Goal: Task Accomplishment & Management: Use online tool/utility

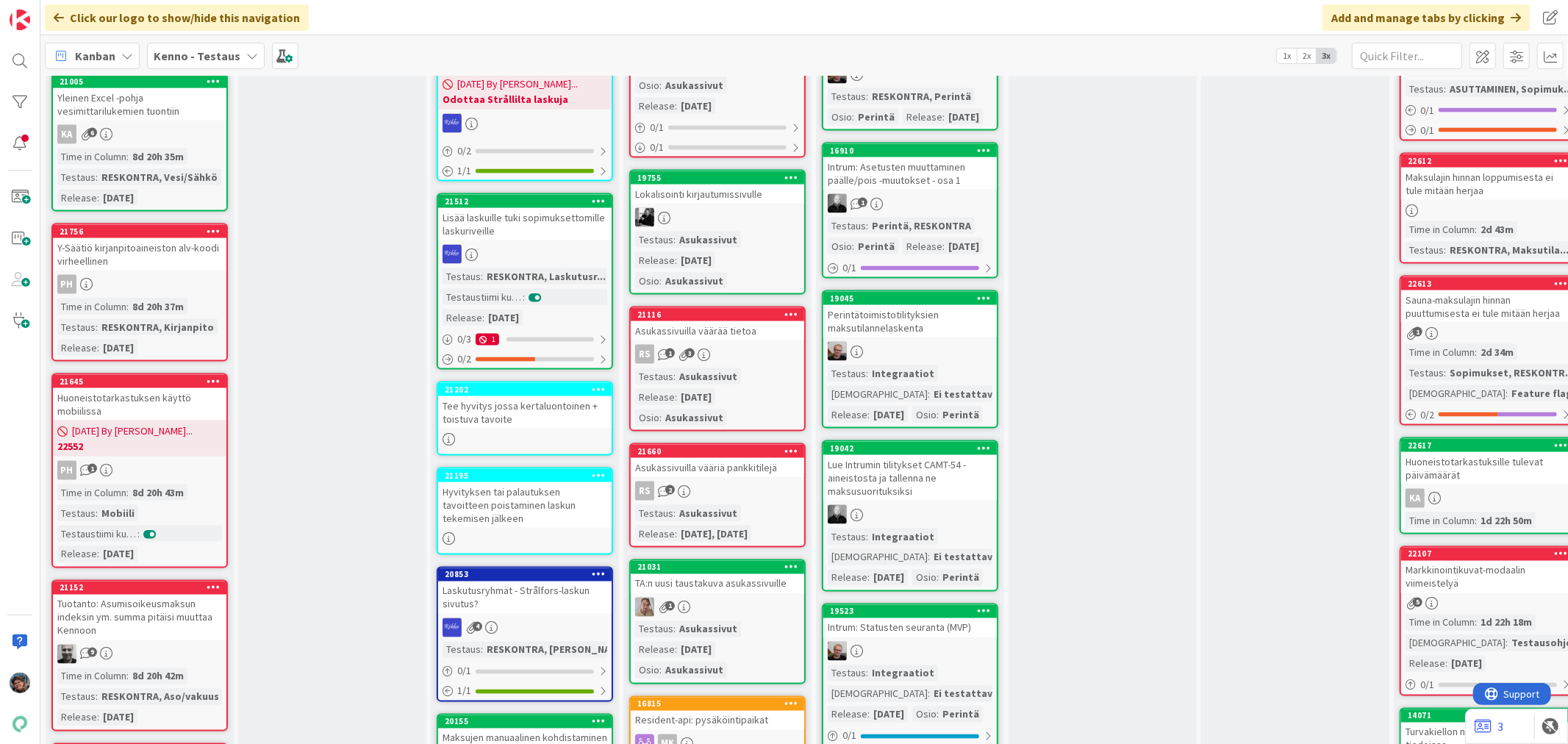
scroll to position [1960, 0]
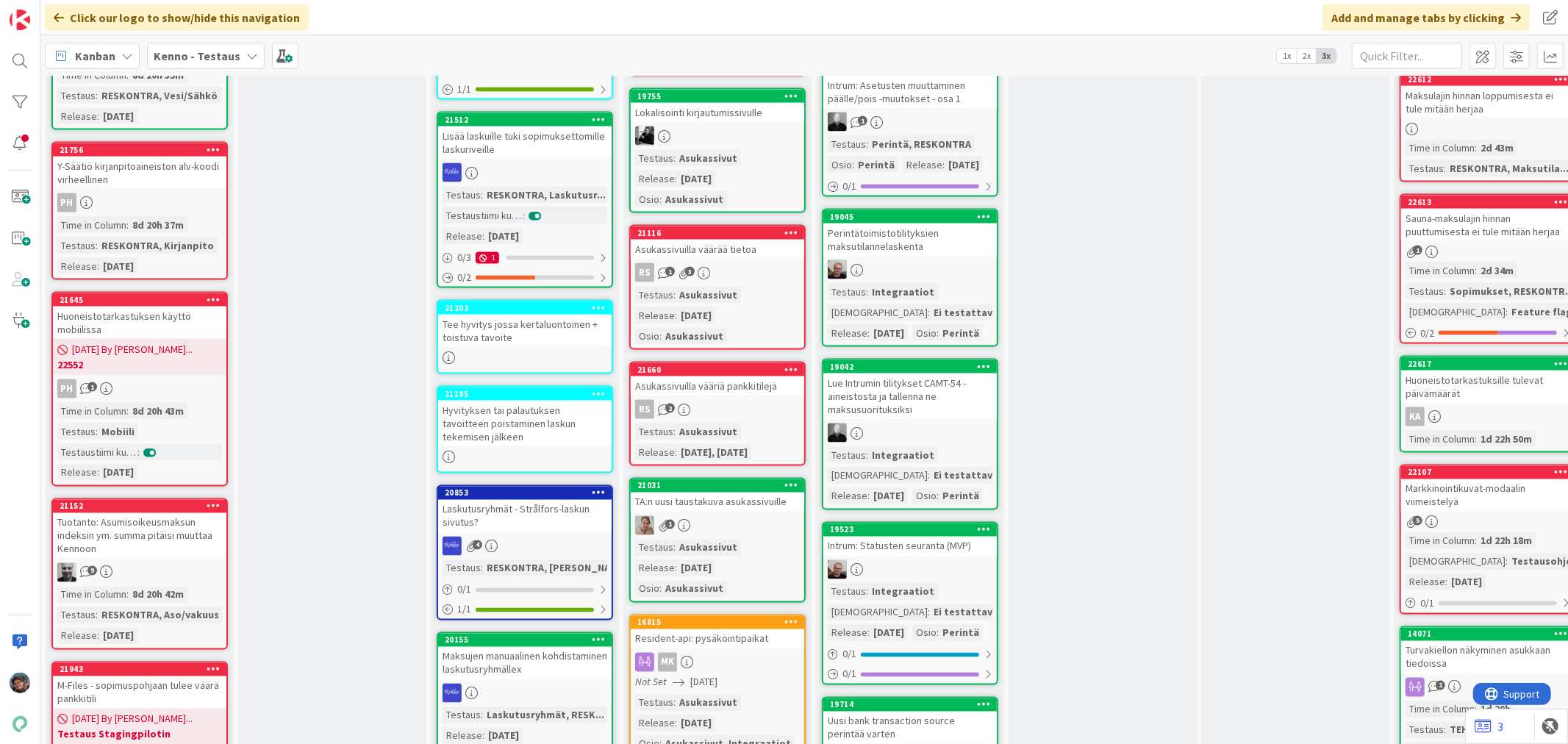
click at [182, 387] on div "PH 1" at bounding box center [139, 389] width 173 height 19
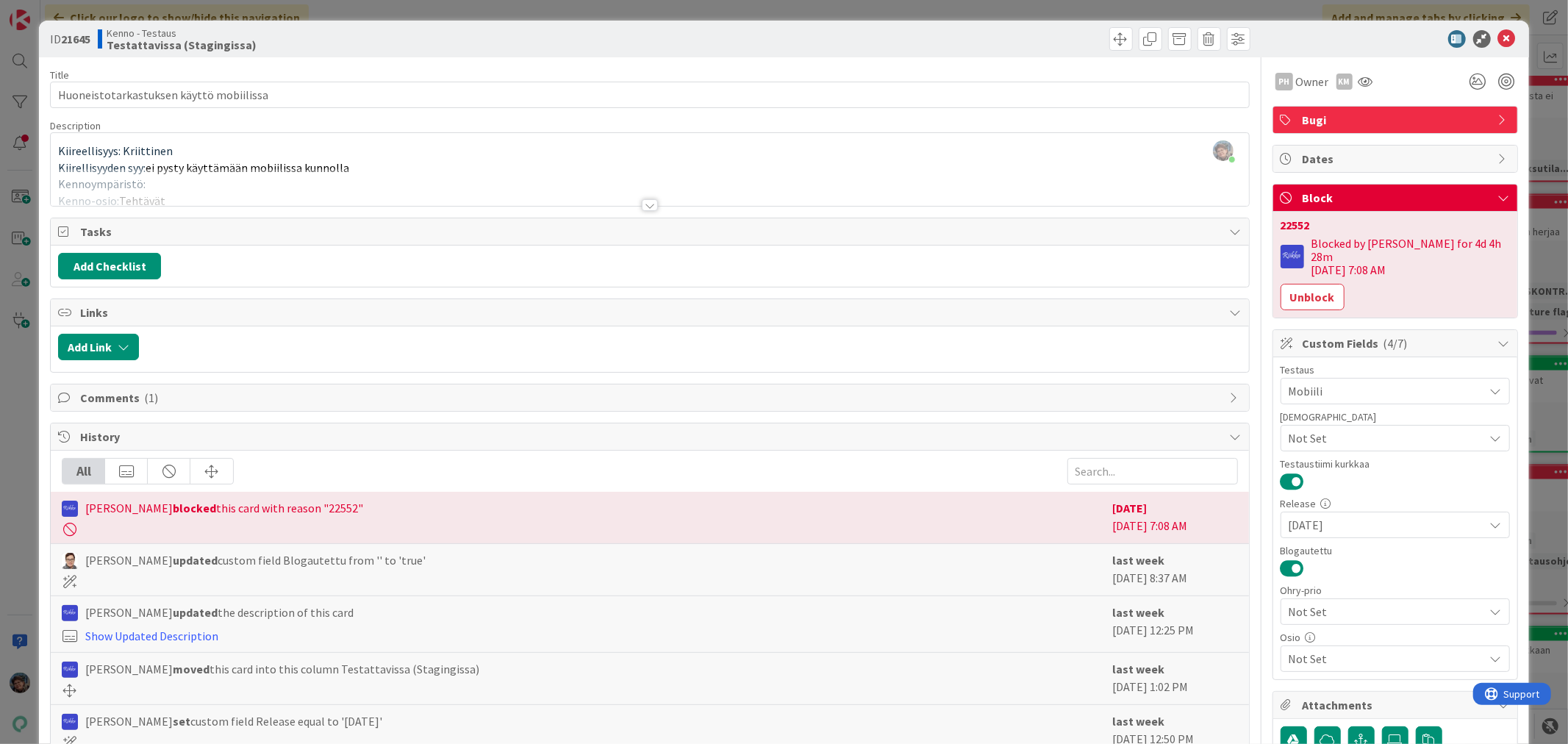
click at [642, 206] on div at bounding box center [650, 205] width 16 height 12
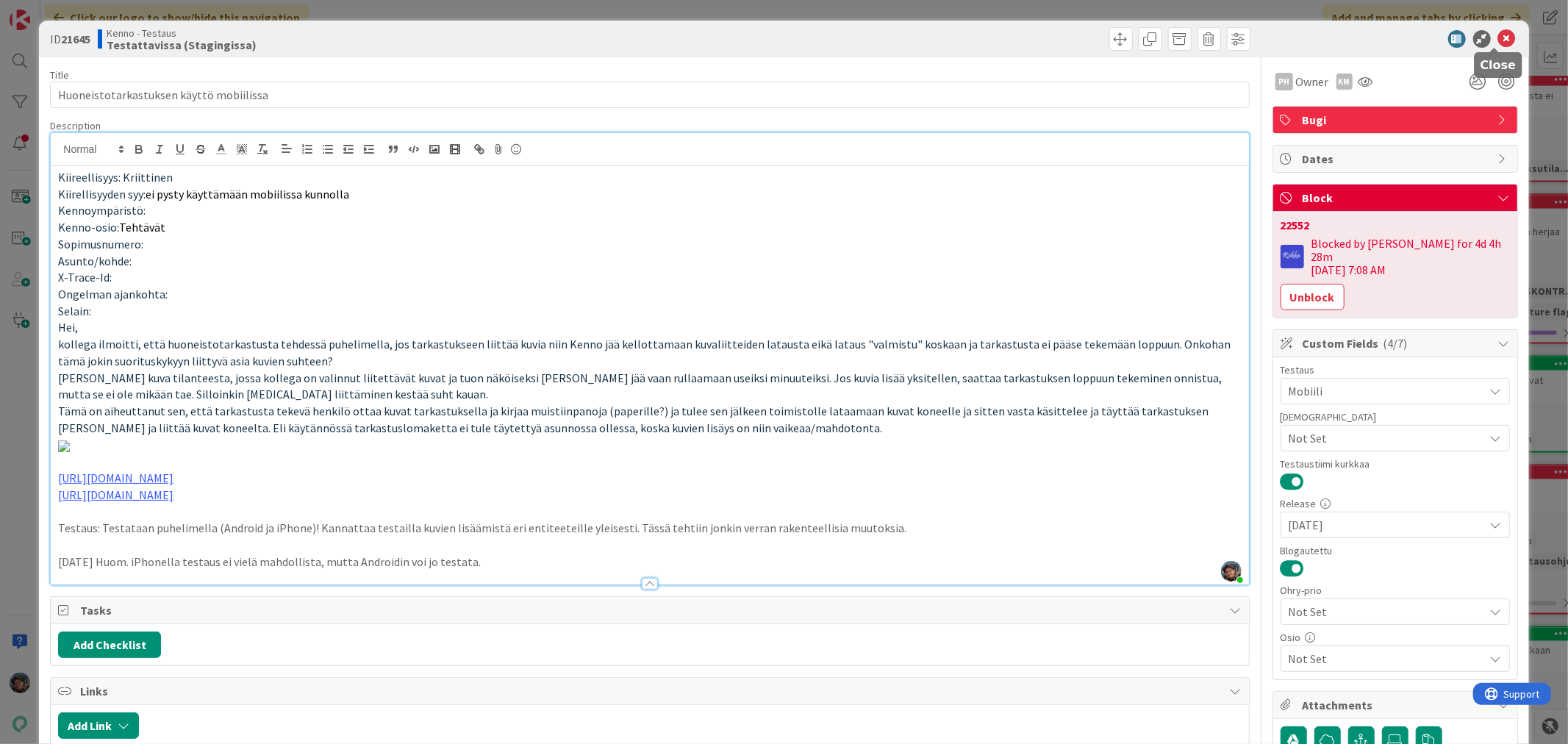
click at [1498, 40] on icon at bounding box center [1507, 39] width 18 height 18
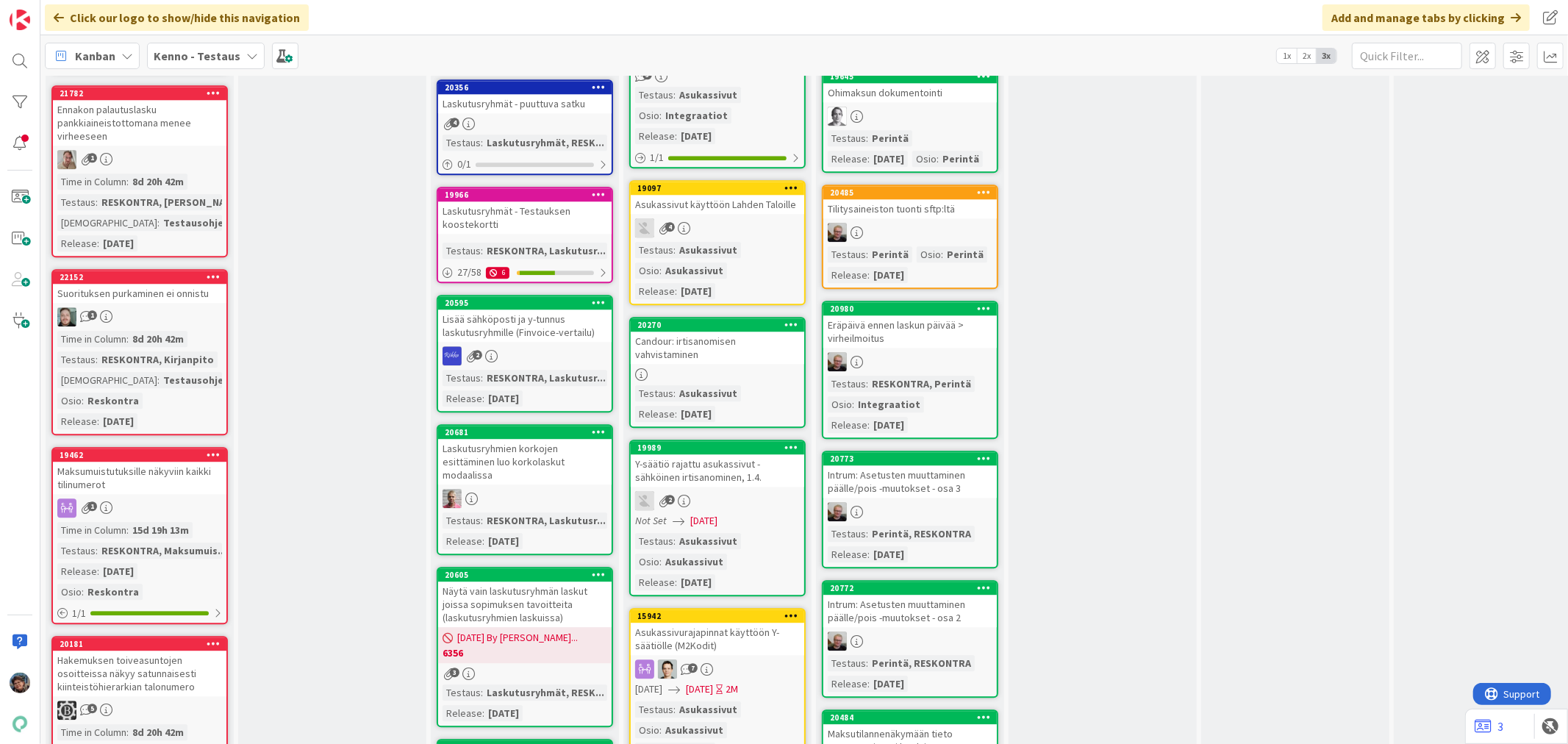
scroll to position [3268, 0]
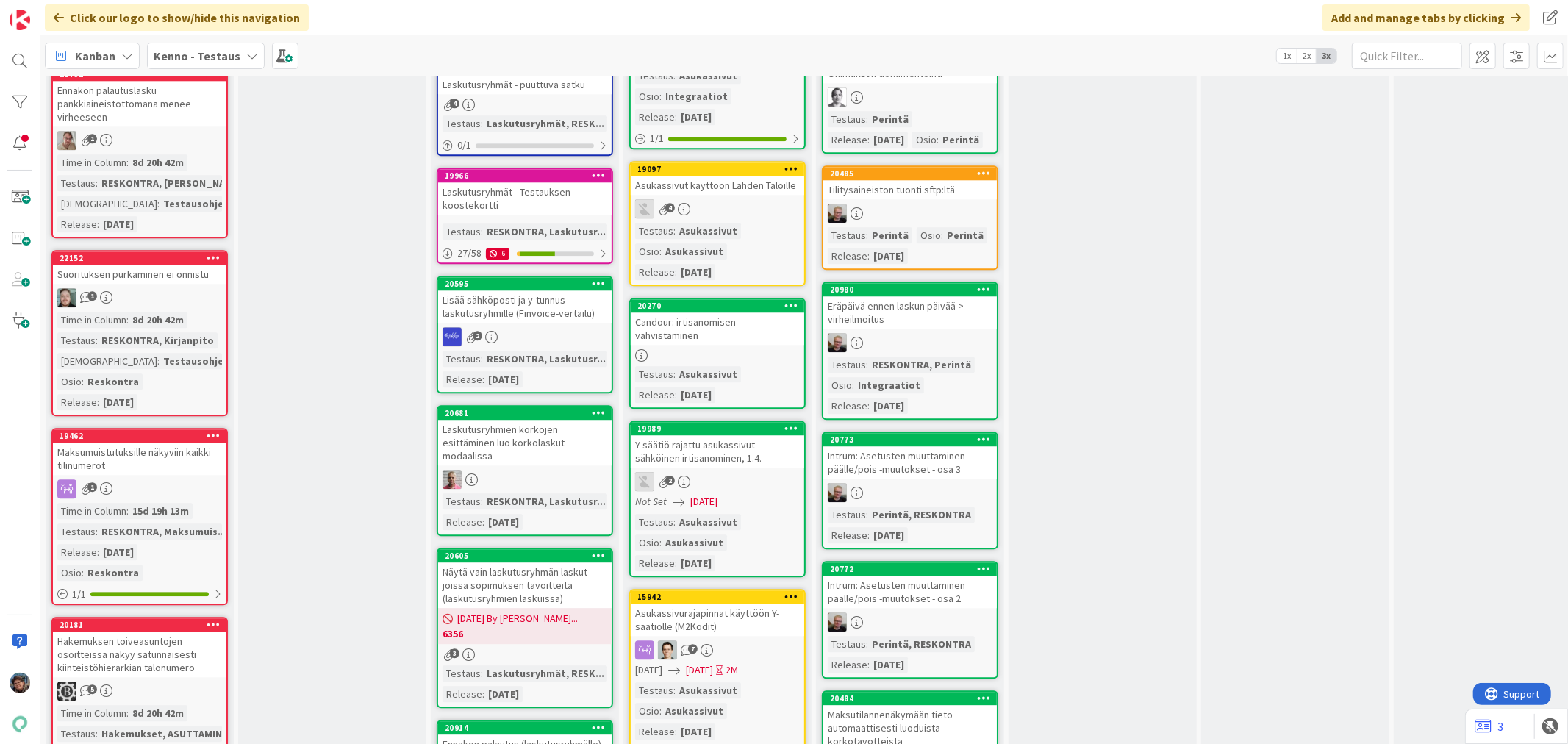
click at [193, 299] on link "22152 Suorituksen purkaminen ei onnistu 1 Time in Column : 8d 20h 42m Testaus :…" at bounding box center [139, 333] width 176 height 166
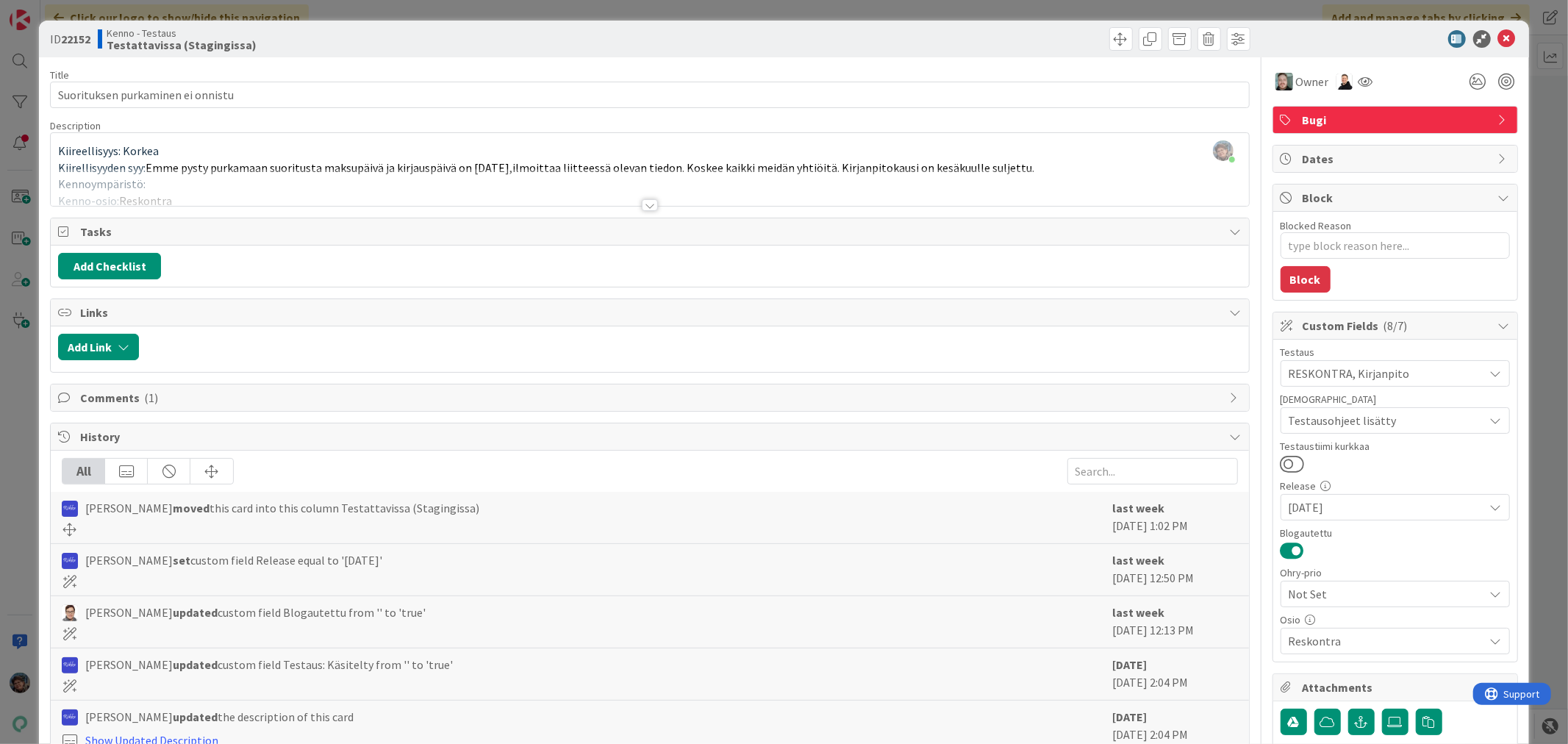
click at [642, 201] on div at bounding box center [650, 205] width 16 height 12
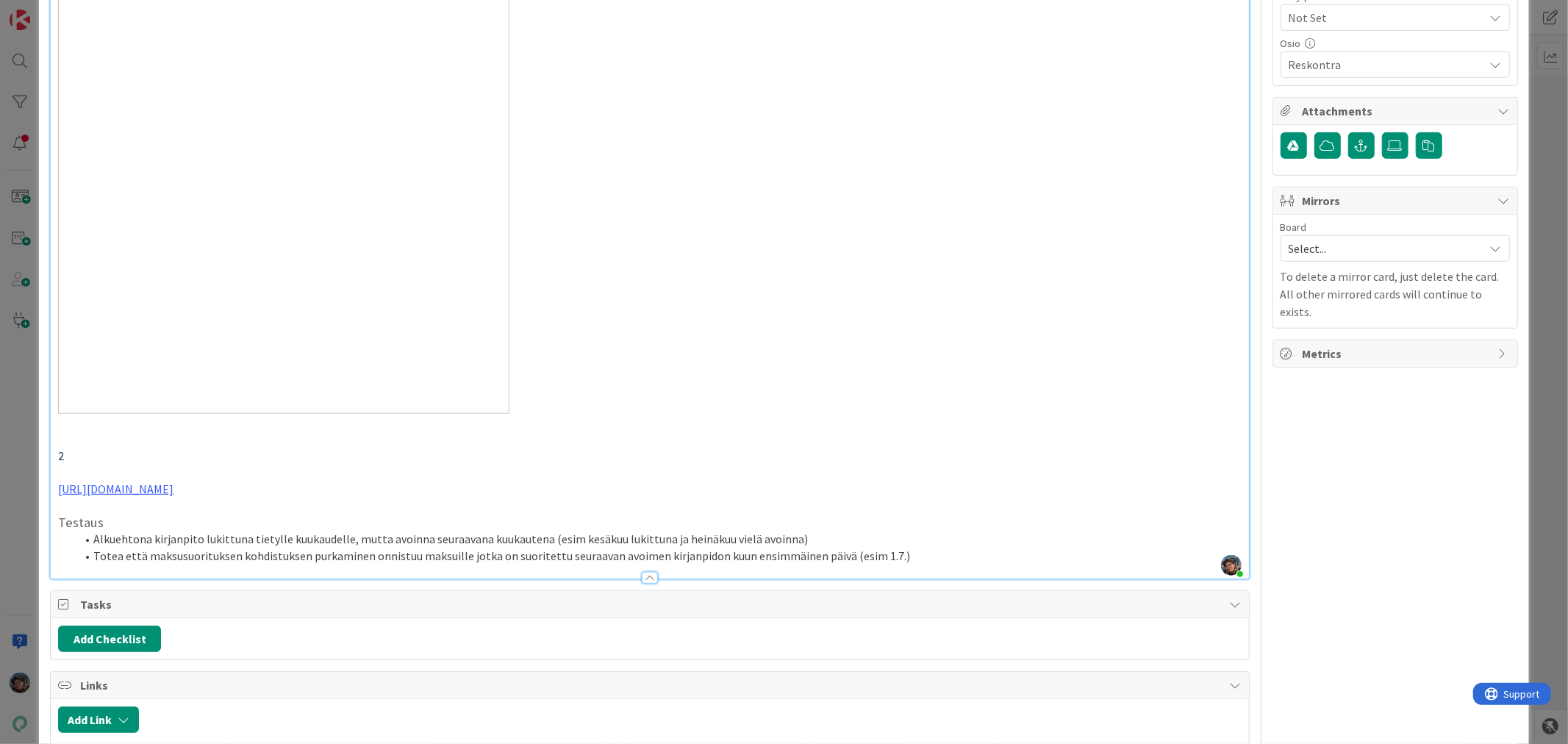
scroll to position [571, 0]
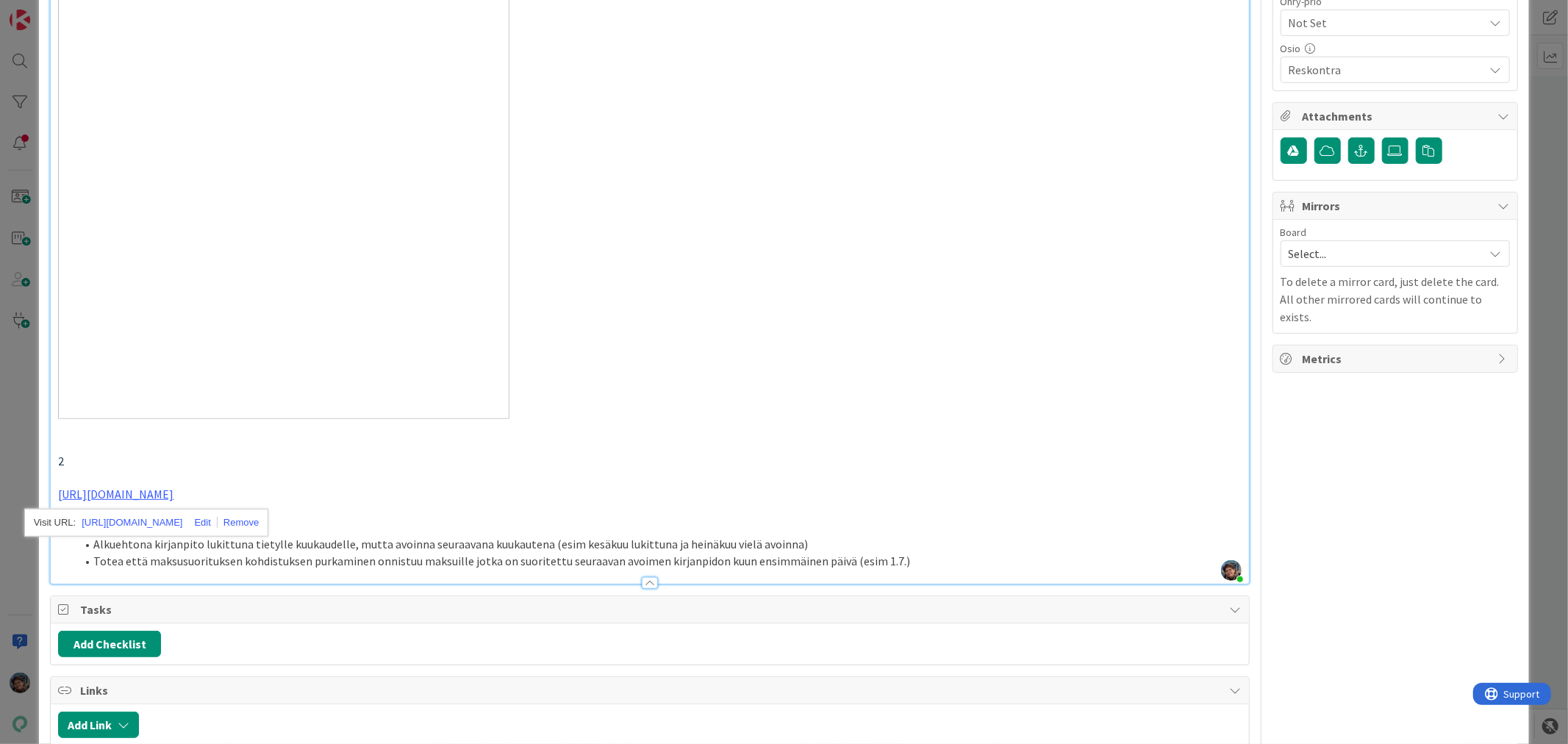
type textarea "x"
